Goal: Register for event/course

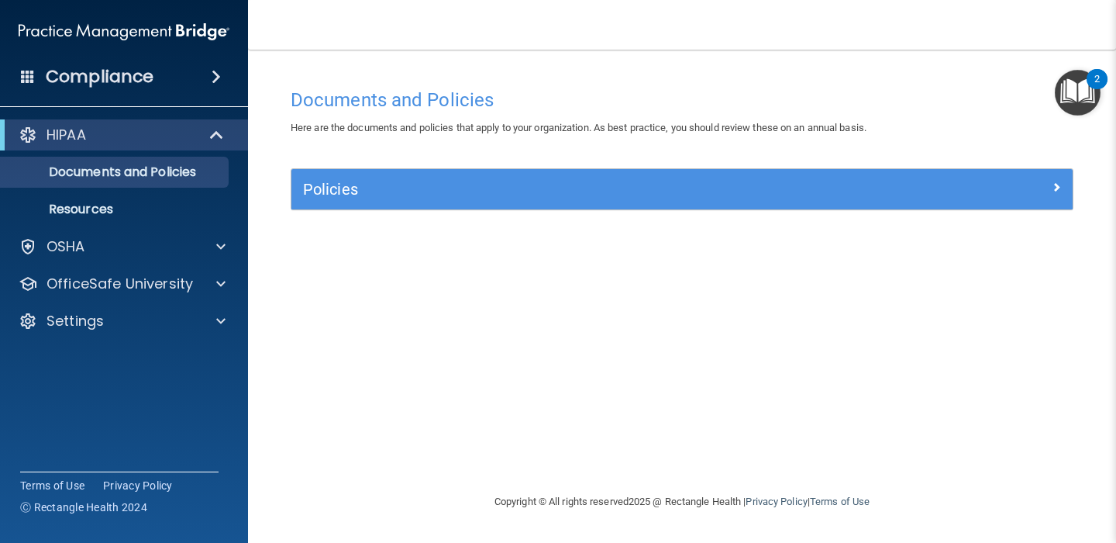
click at [314, 418] on div "Documents and Policies Here are the documents and policies that apply to your o…" at bounding box center [682, 287] width 806 height 412
click at [217, 243] on span at bounding box center [220, 246] width 9 height 19
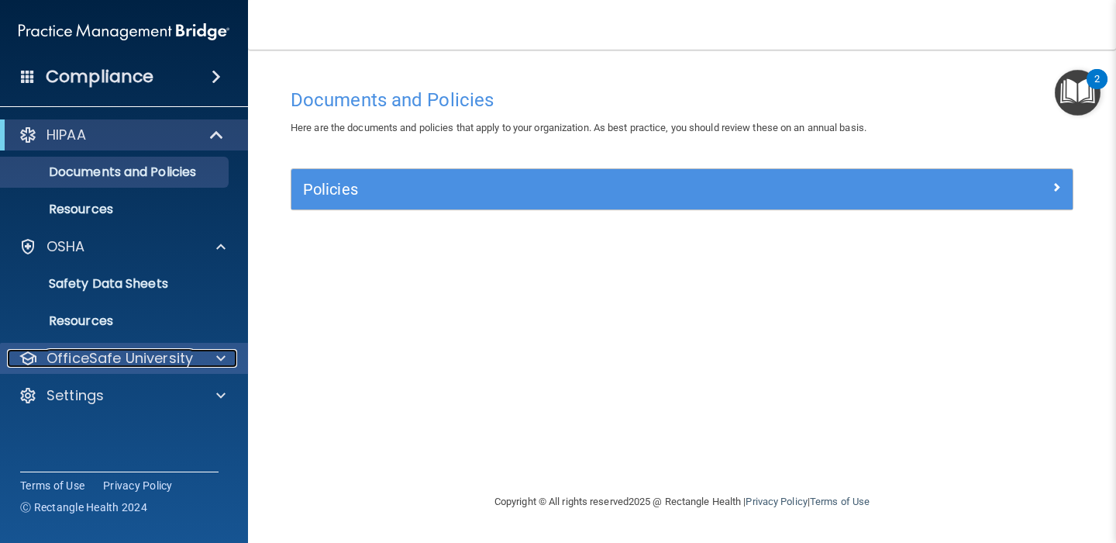
click at [226, 362] on div at bounding box center [218, 358] width 39 height 19
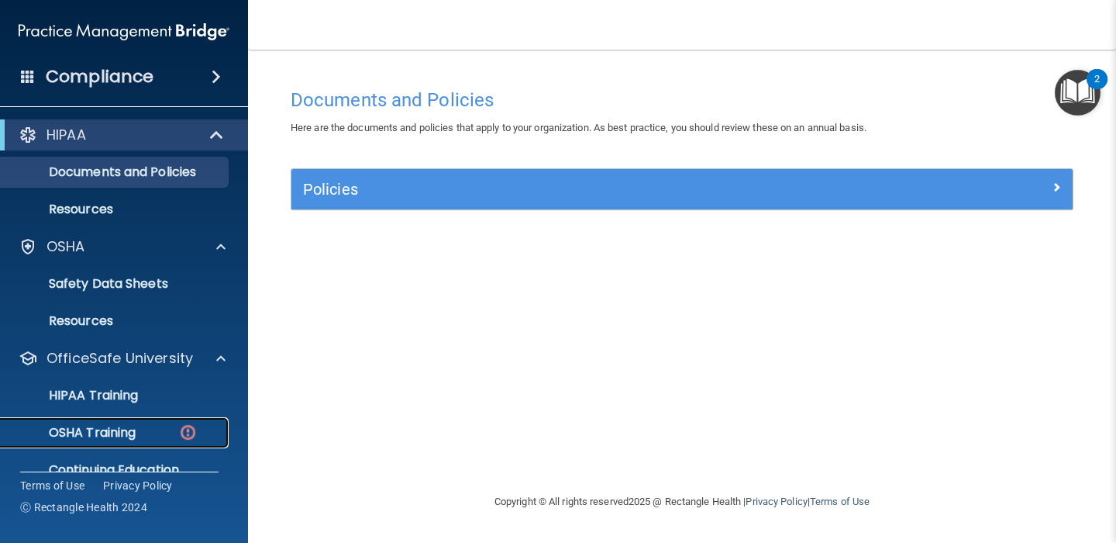
click at [164, 434] on div "OSHA Training" at bounding box center [116, 433] width 212 height 16
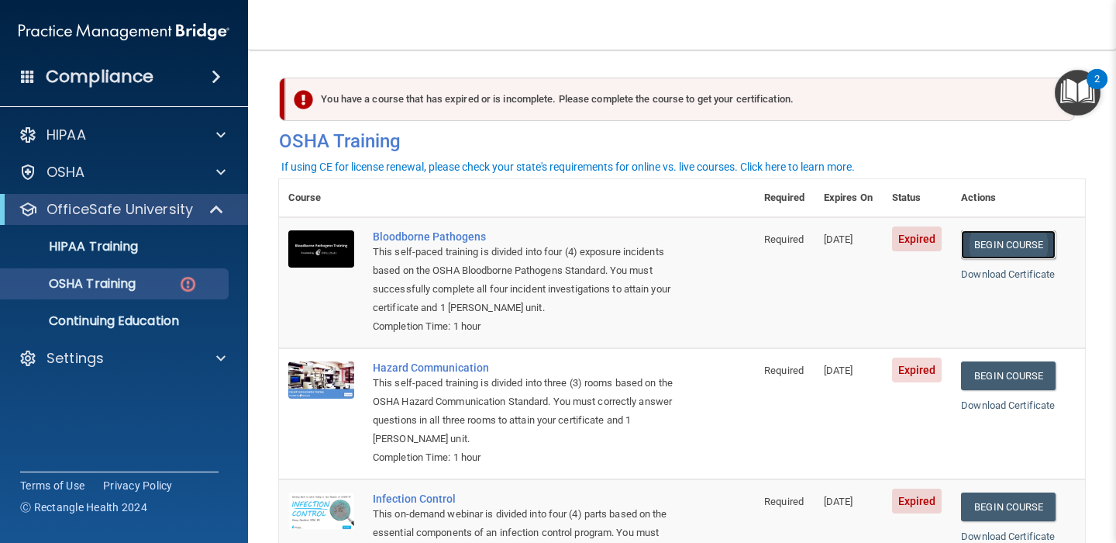
click at [1014, 247] on link "Begin Course" at bounding box center [1008, 244] width 95 height 29
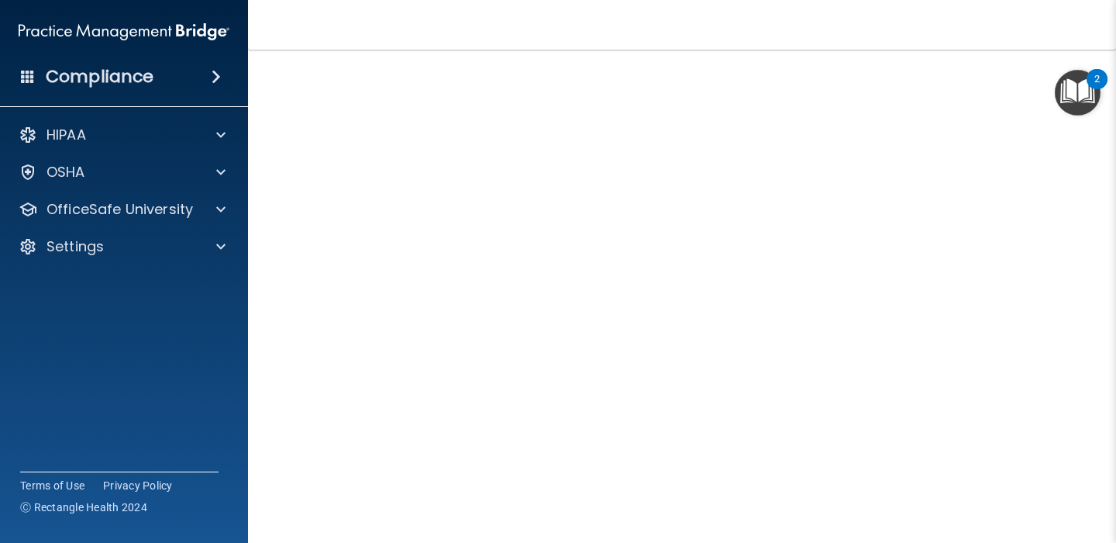
scroll to position [18, 0]
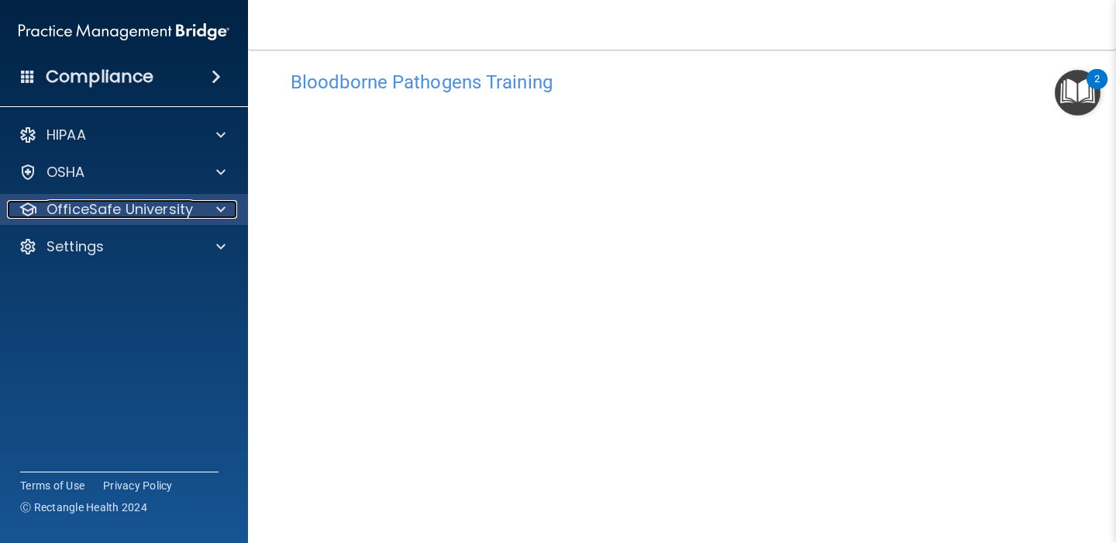
click at [223, 212] on span at bounding box center [220, 209] width 9 height 19
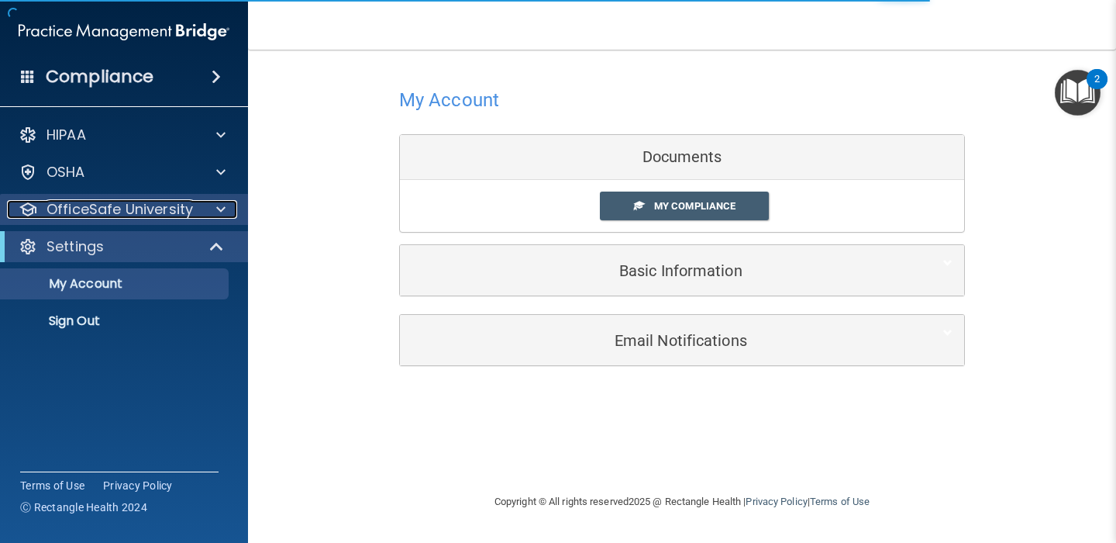
click at [220, 212] on span at bounding box center [220, 209] width 9 height 19
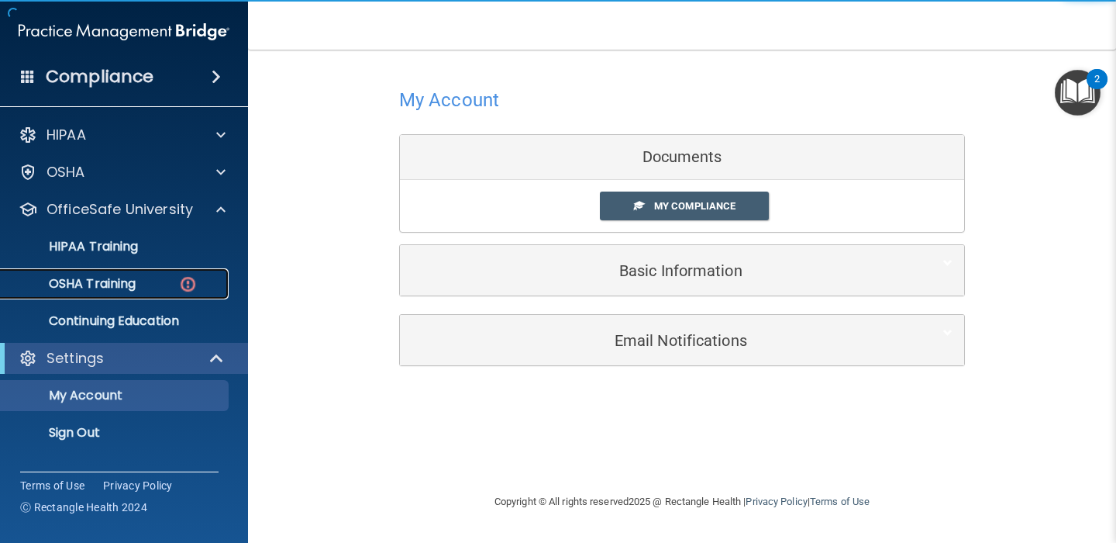
click at [170, 288] on div "OSHA Training" at bounding box center [116, 284] width 212 height 16
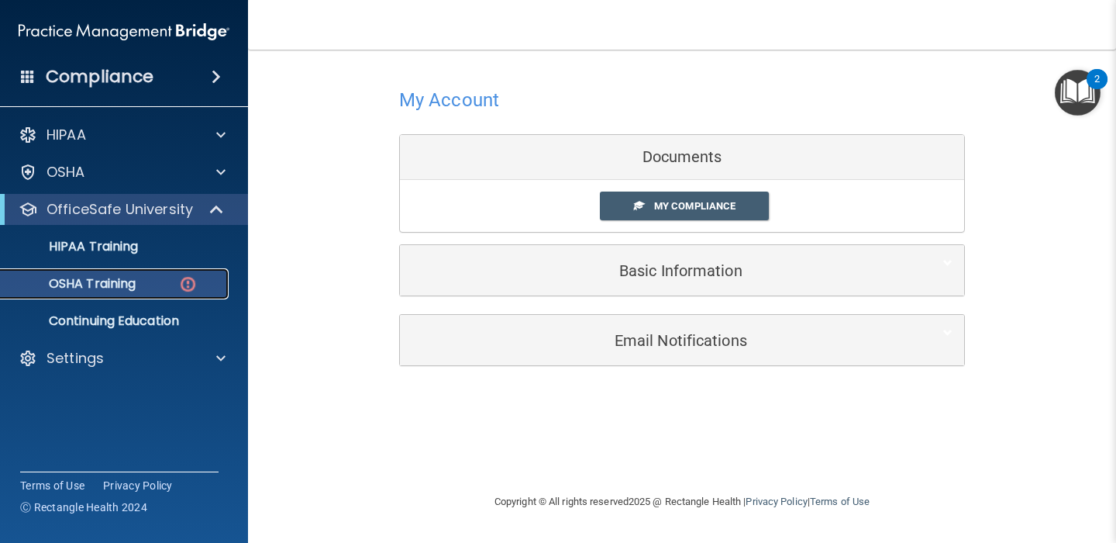
click at [208, 278] on div "OSHA Training" at bounding box center [116, 284] width 212 height 16
click at [191, 292] on img at bounding box center [187, 283] width 19 height 19
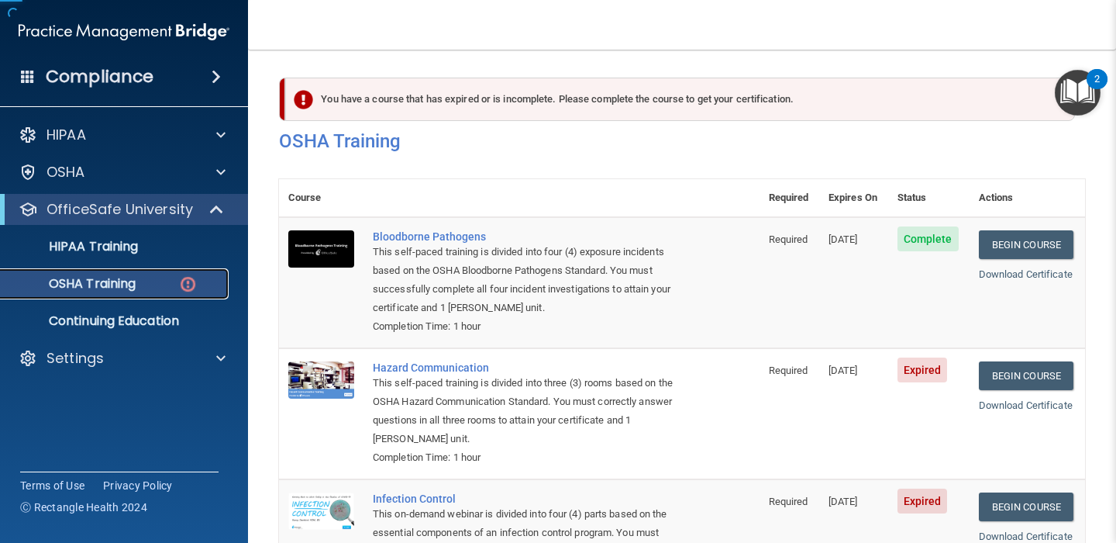
click at [146, 285] on div "OSHA Training" at bounding box center [116, 284] width 212 height 16
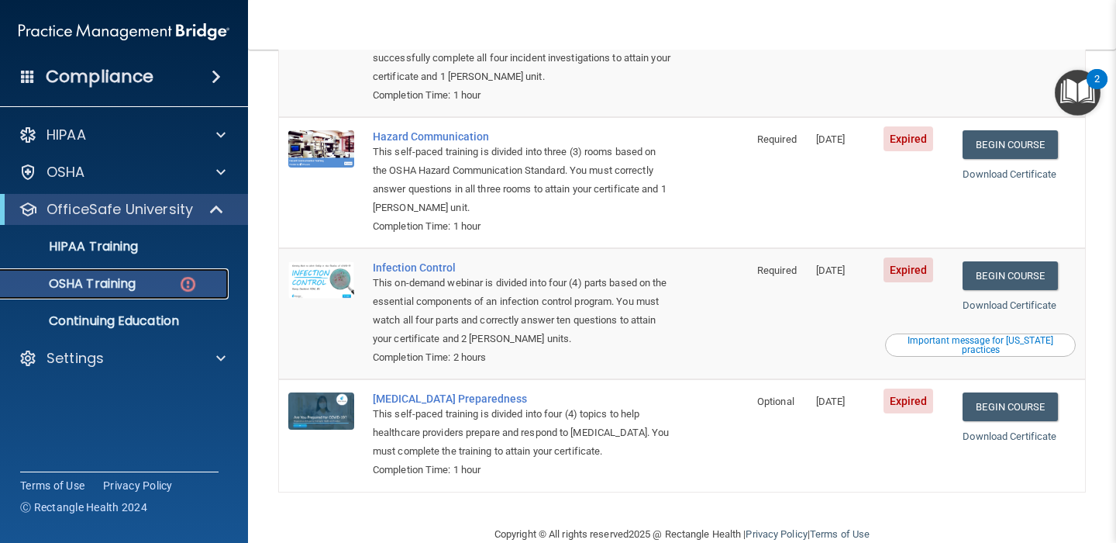
scroll to position [258, 0]
